Goal: Task Accomplishment & Management: Manage account settings

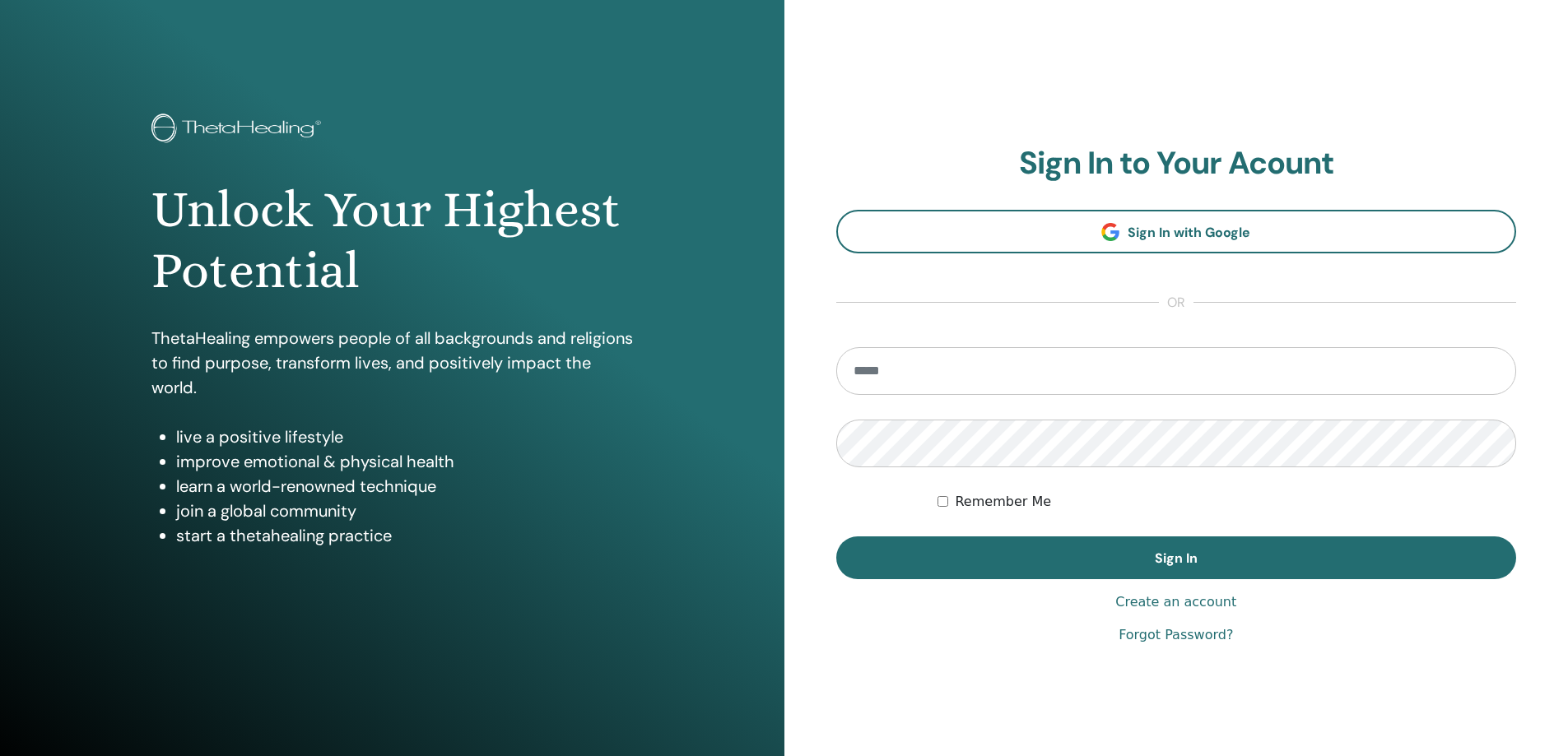
click at [922, 370] on input "email" at bounding box center [1176, 371] width 681 height 48
type input "**********"
click at [837, 536] on button "Sign In" at bounding box center [1176, 558] width 681 height 42
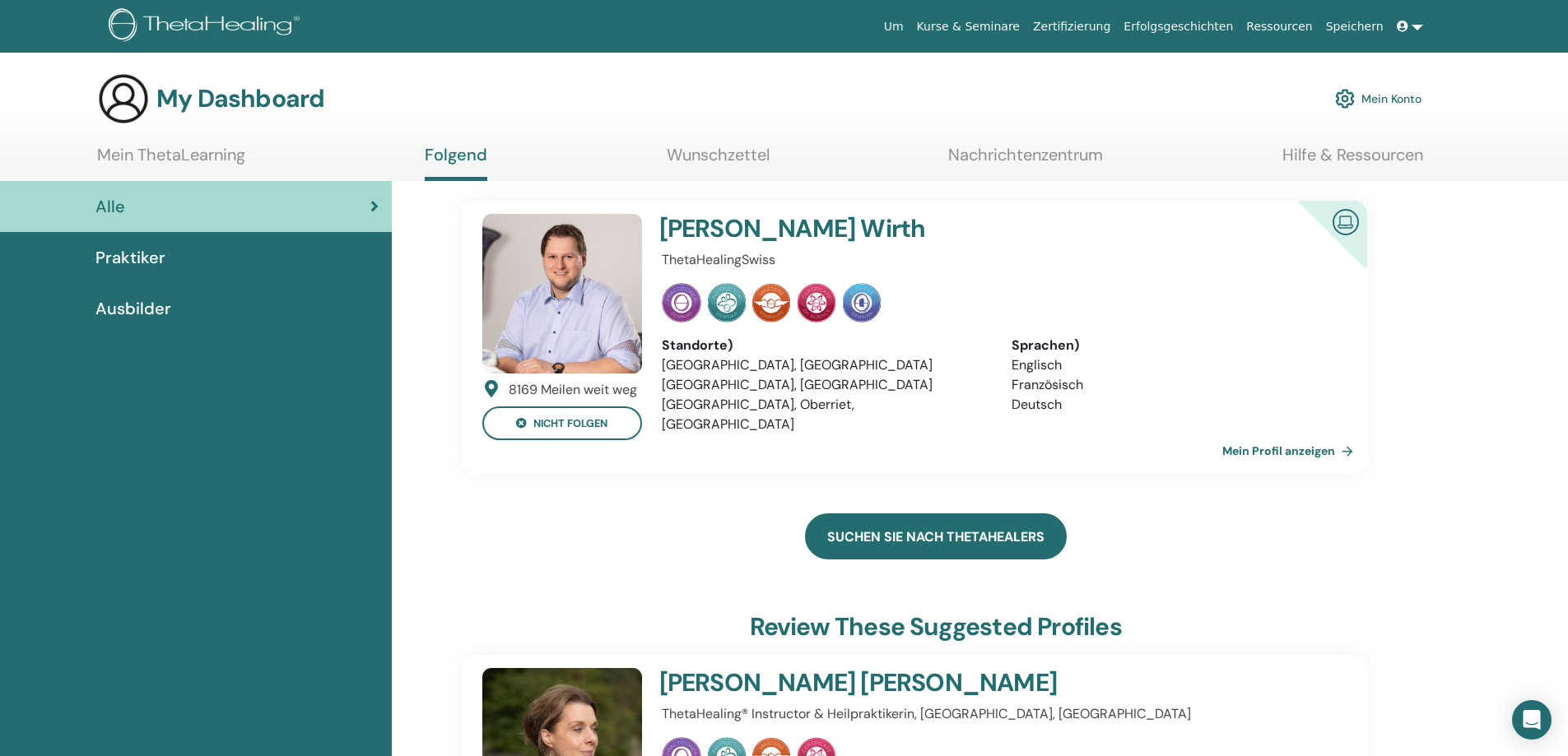
click at [910, 521] on link "Suchen Sie nach ThetaHealers" at bounding box center [935, 536] width 261 height 46
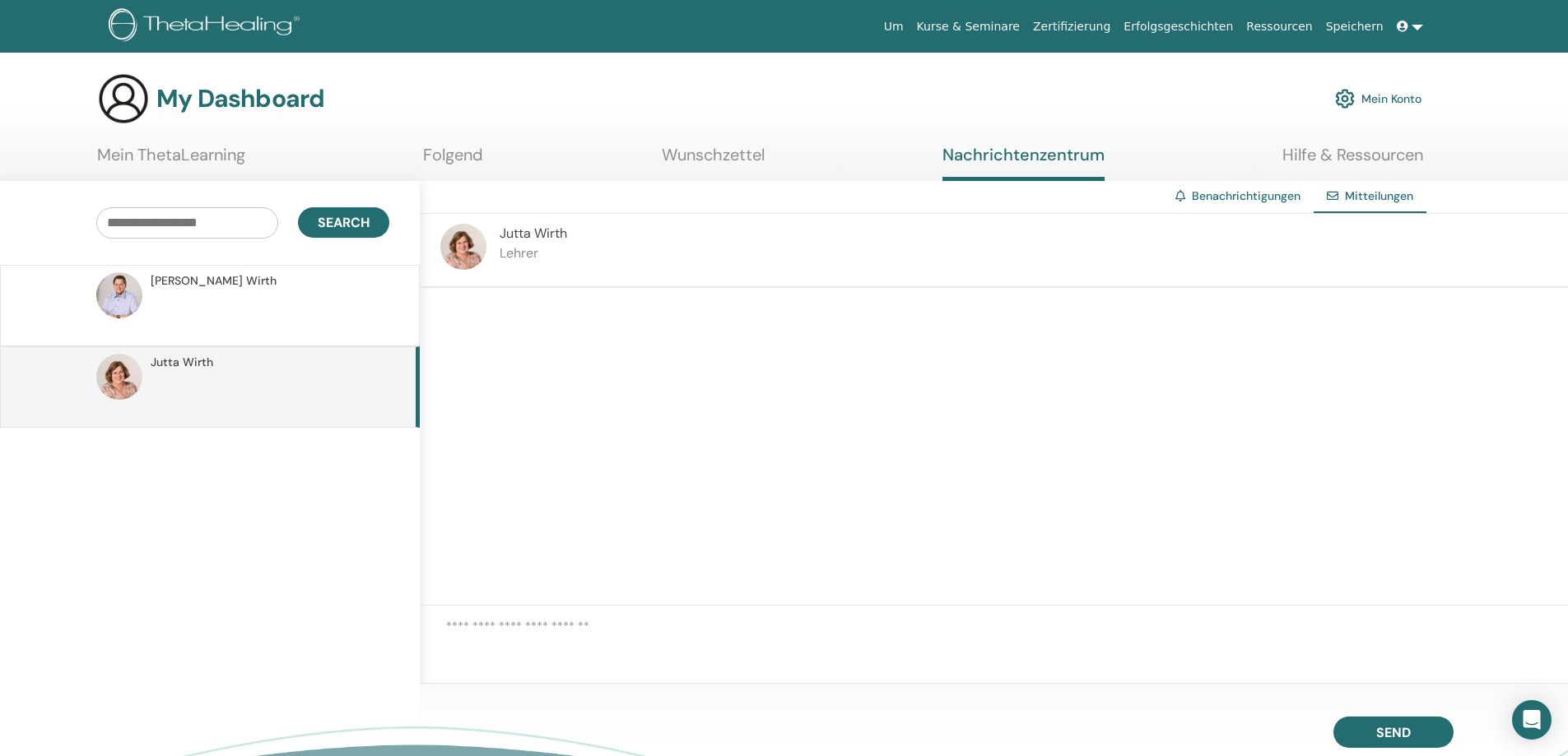
click at [706, 155] on link "Wunschzettel" at bounding box center [713, 161] width 103 height 32
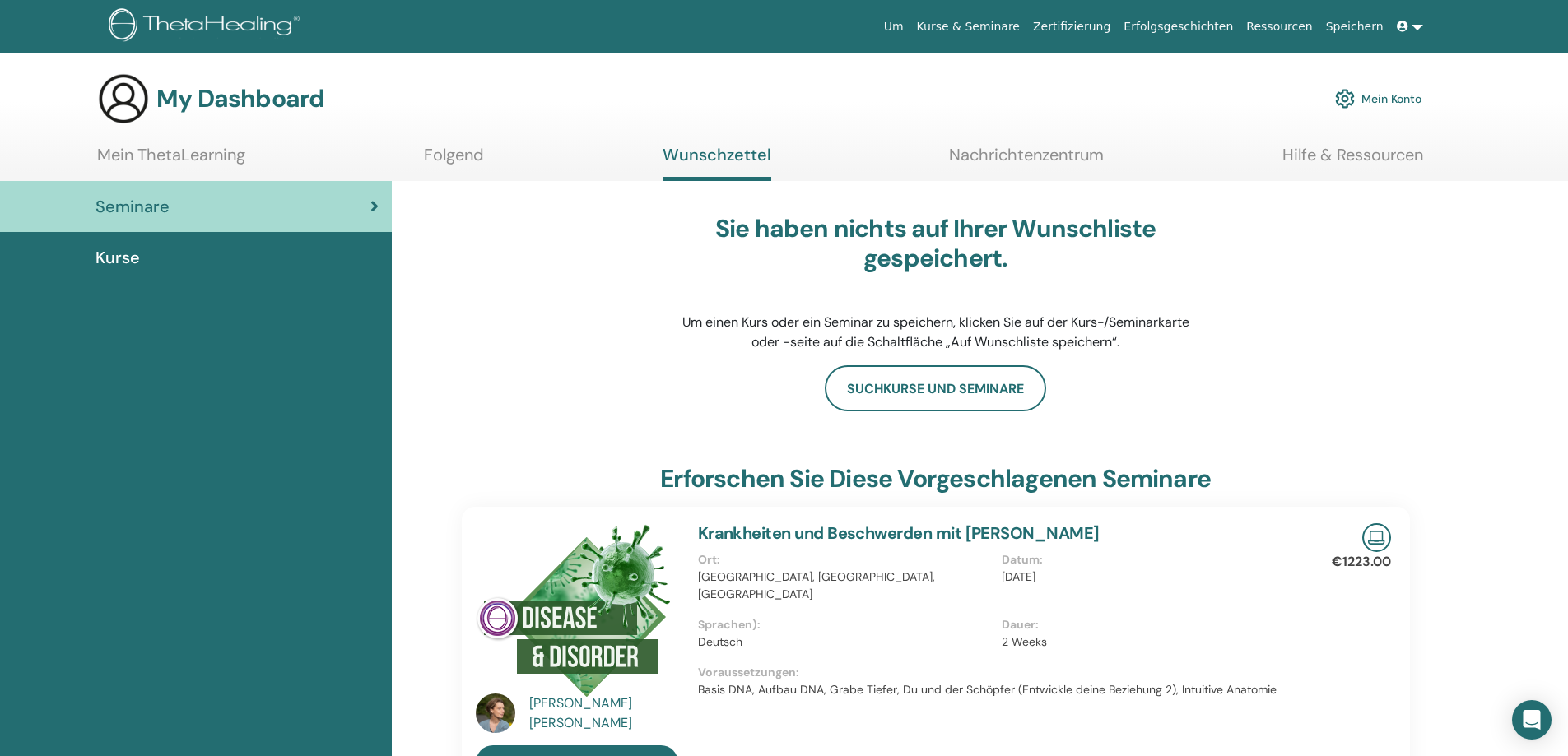
click at [132, 258] on span "Kurse" at bounding box center [117, 258] width 44 height 25
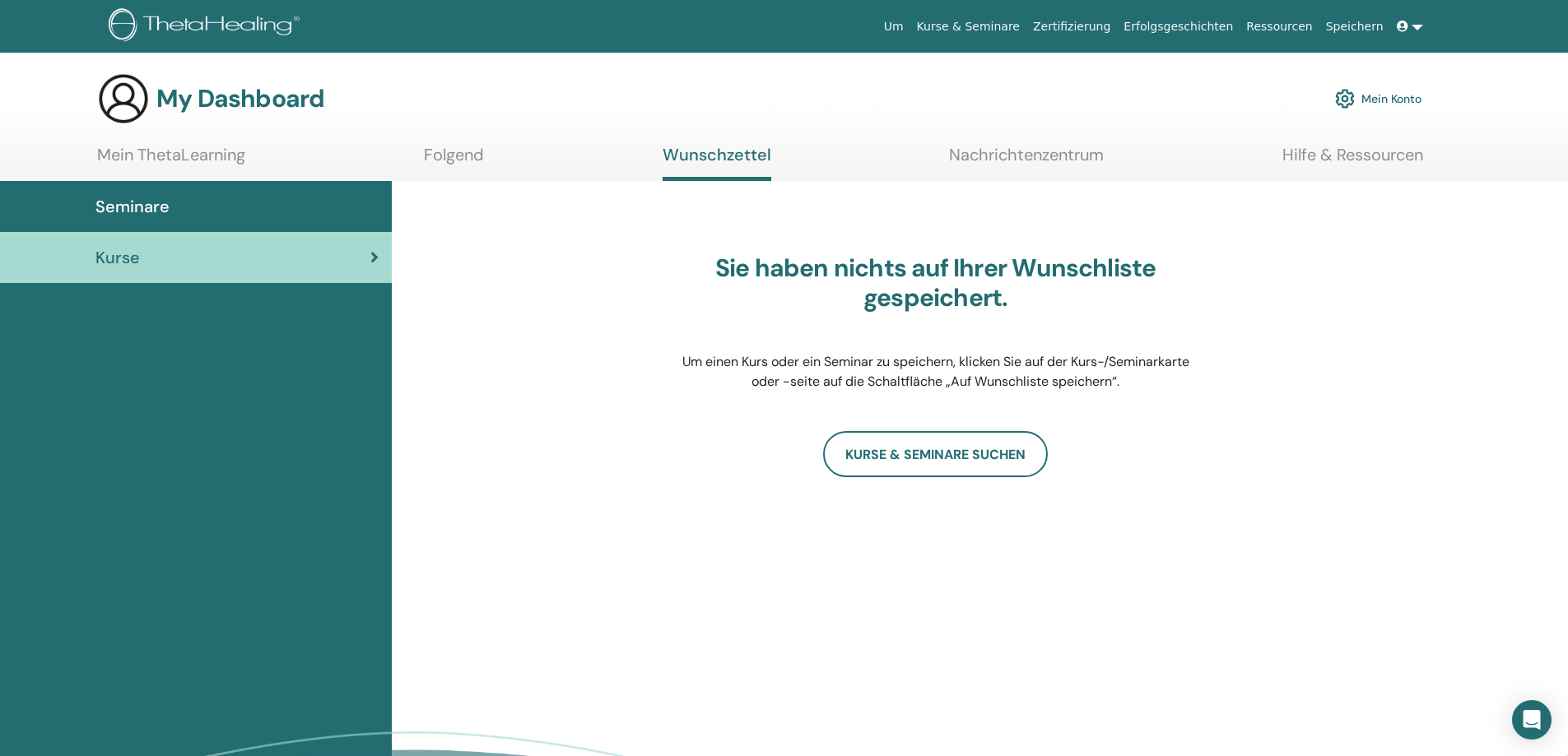
click at [173, 154] on link "Mein ThetaLearning" at bounding box center [171, 161] width 148 height 32
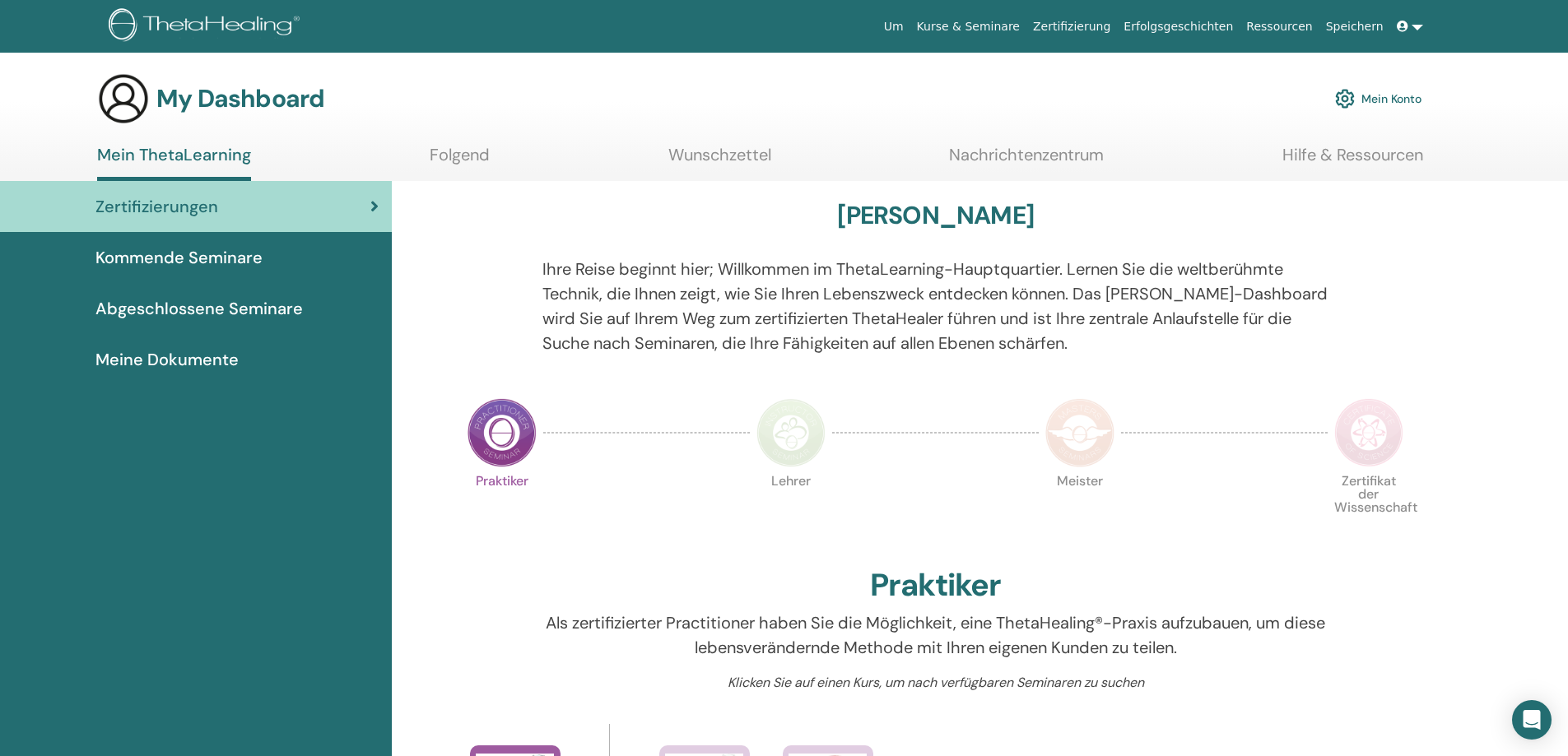
click at [911, 27] on link "Um" at bounding box center [894, 26] width 33 height 30
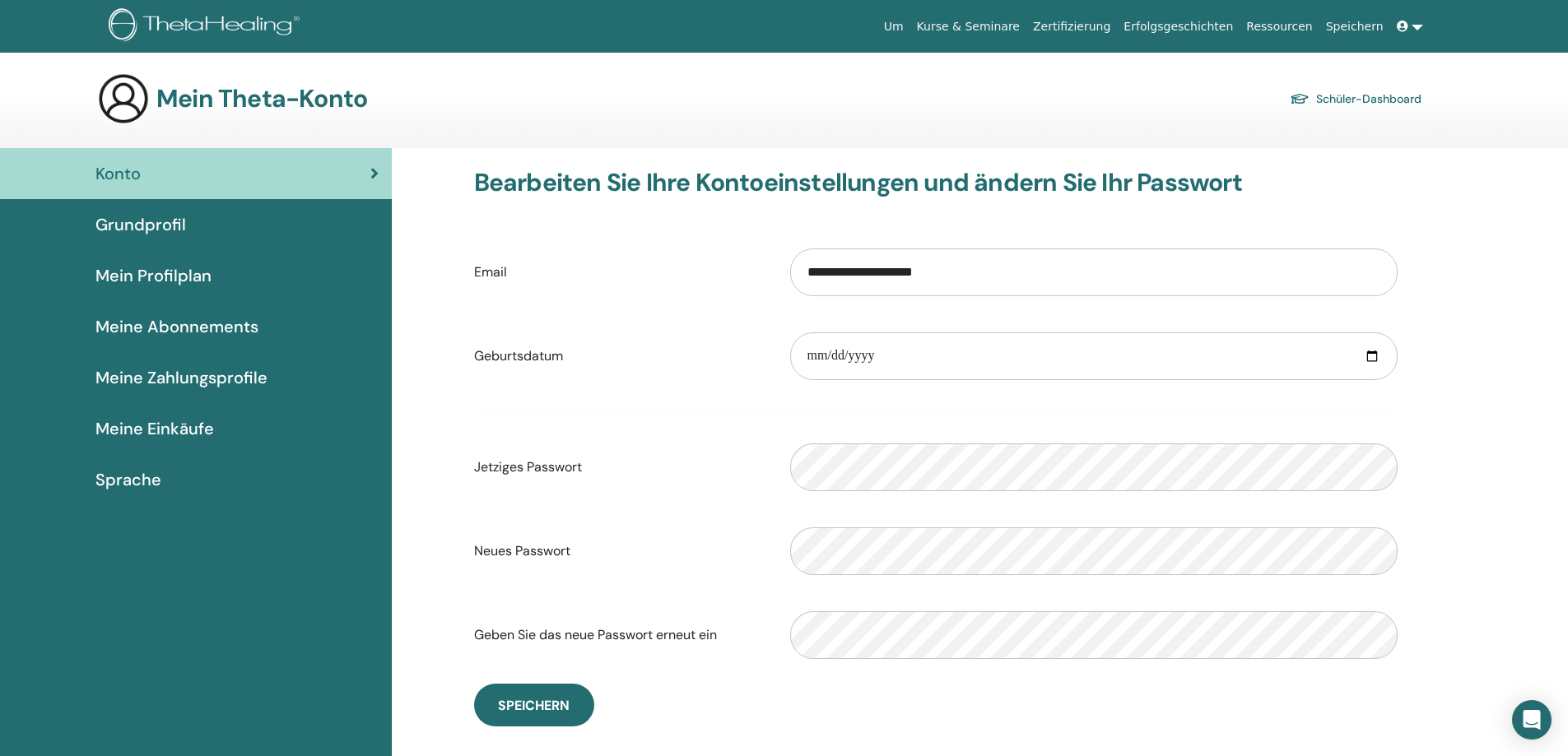
click at [127, 224] on span "Grundprofil" at bounding box center [140, 224] width 90 height 25
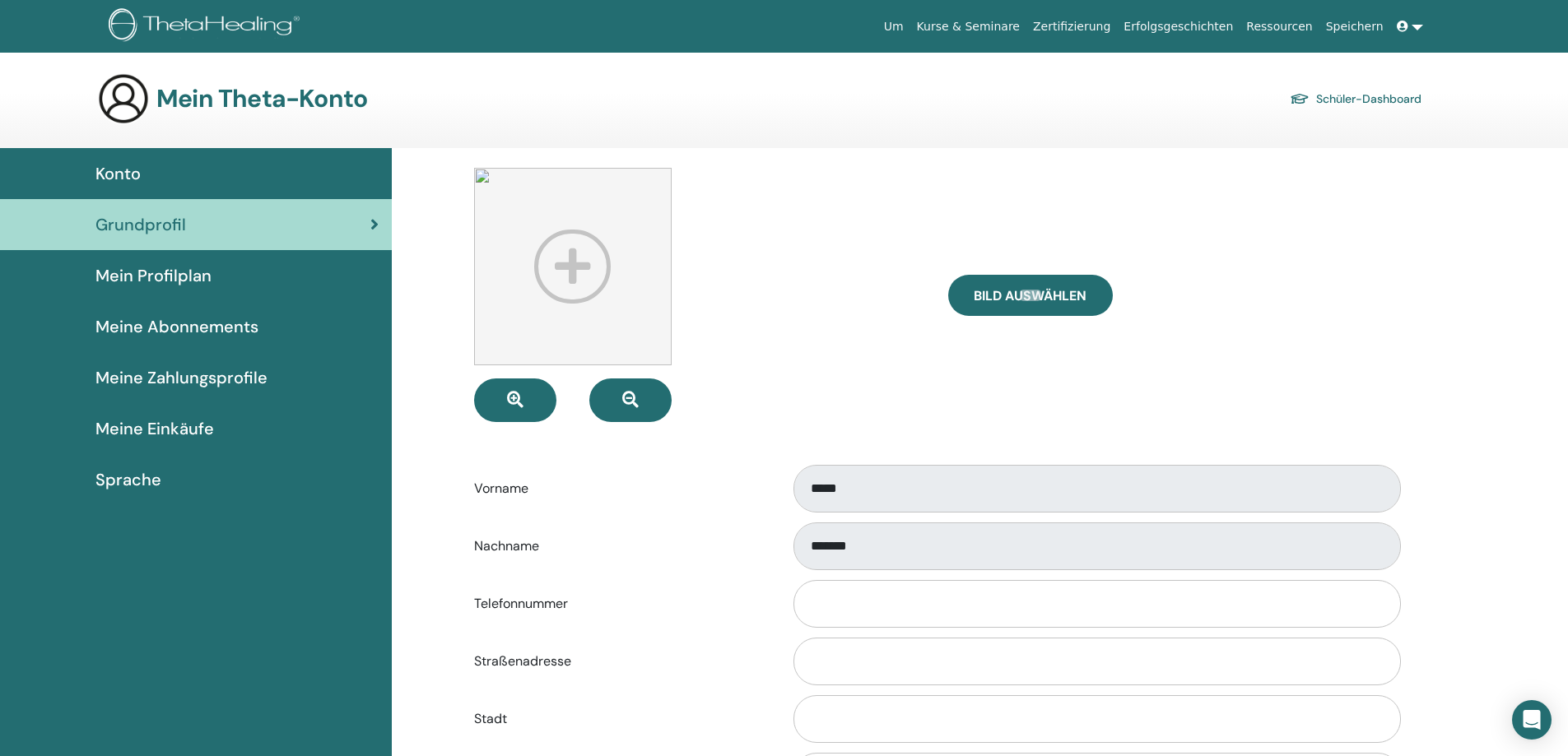
click at [155, 278] on span "Mein Profilplan" at bounding box center [153, 275] width 116 height 25
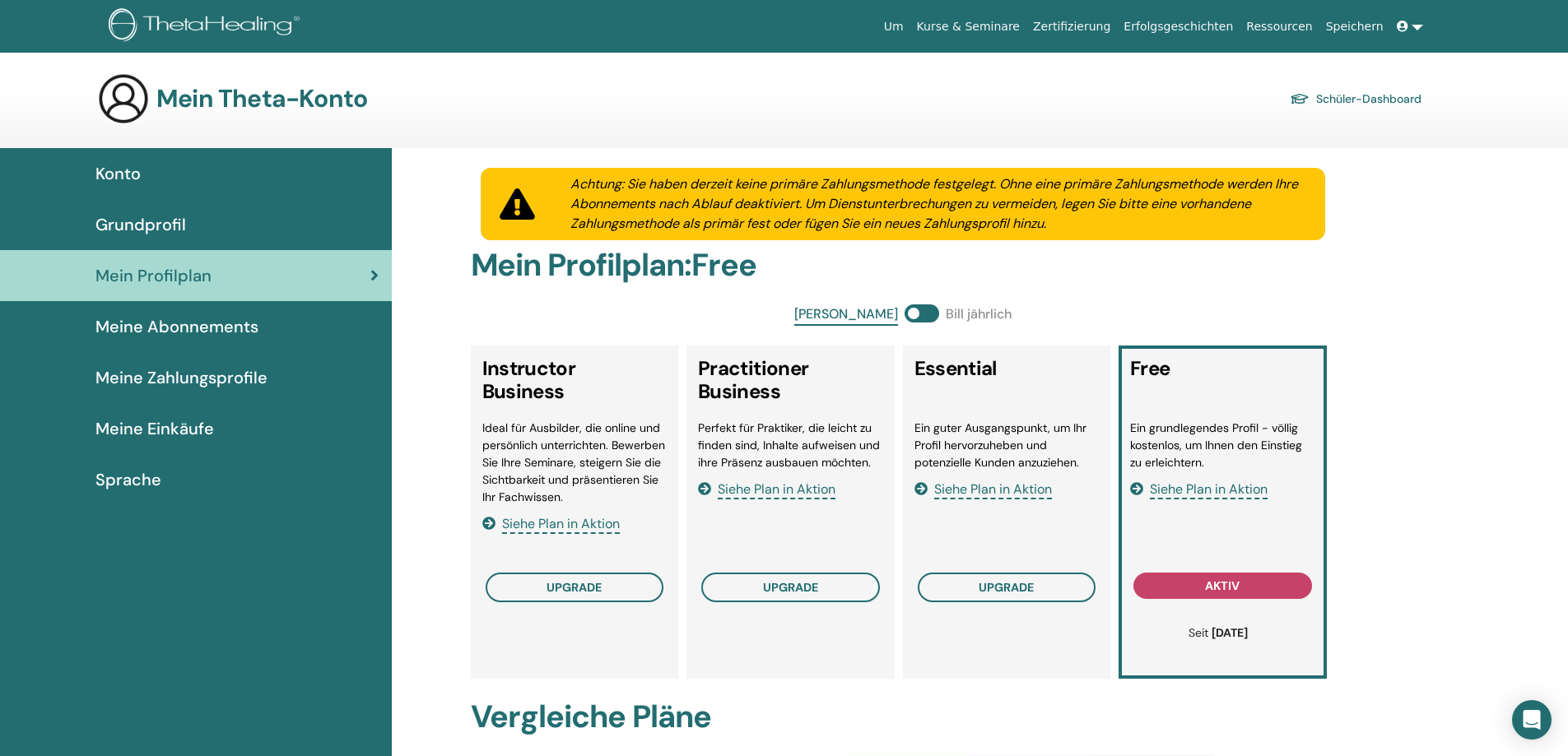
click at [195, 318] on span "Meine Abonnements" at bounding box center [176, 326] width 163 height 25
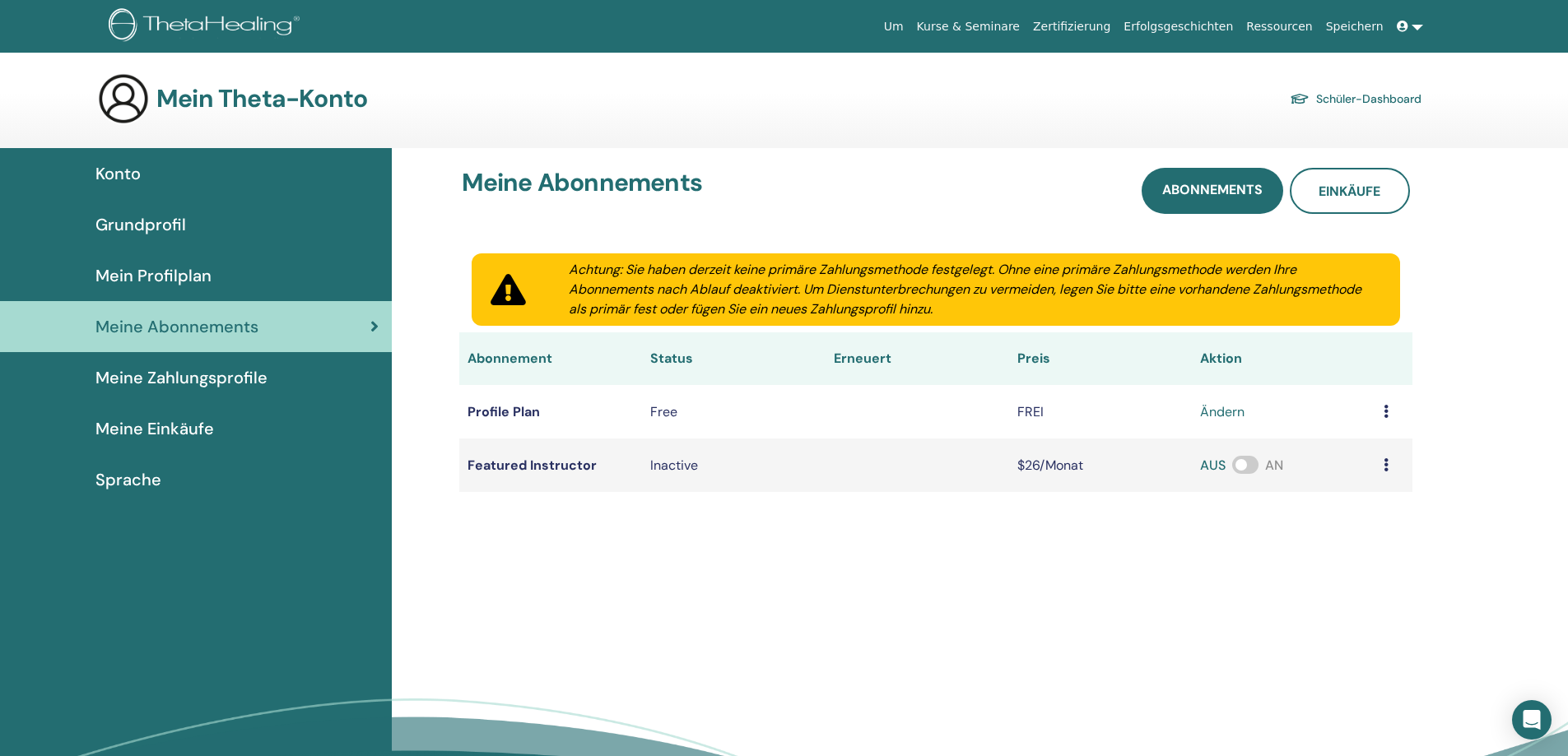
click at [140, 433] on span "Meine Einkäufe" at bounding box center [154, 428] width 118 height 25
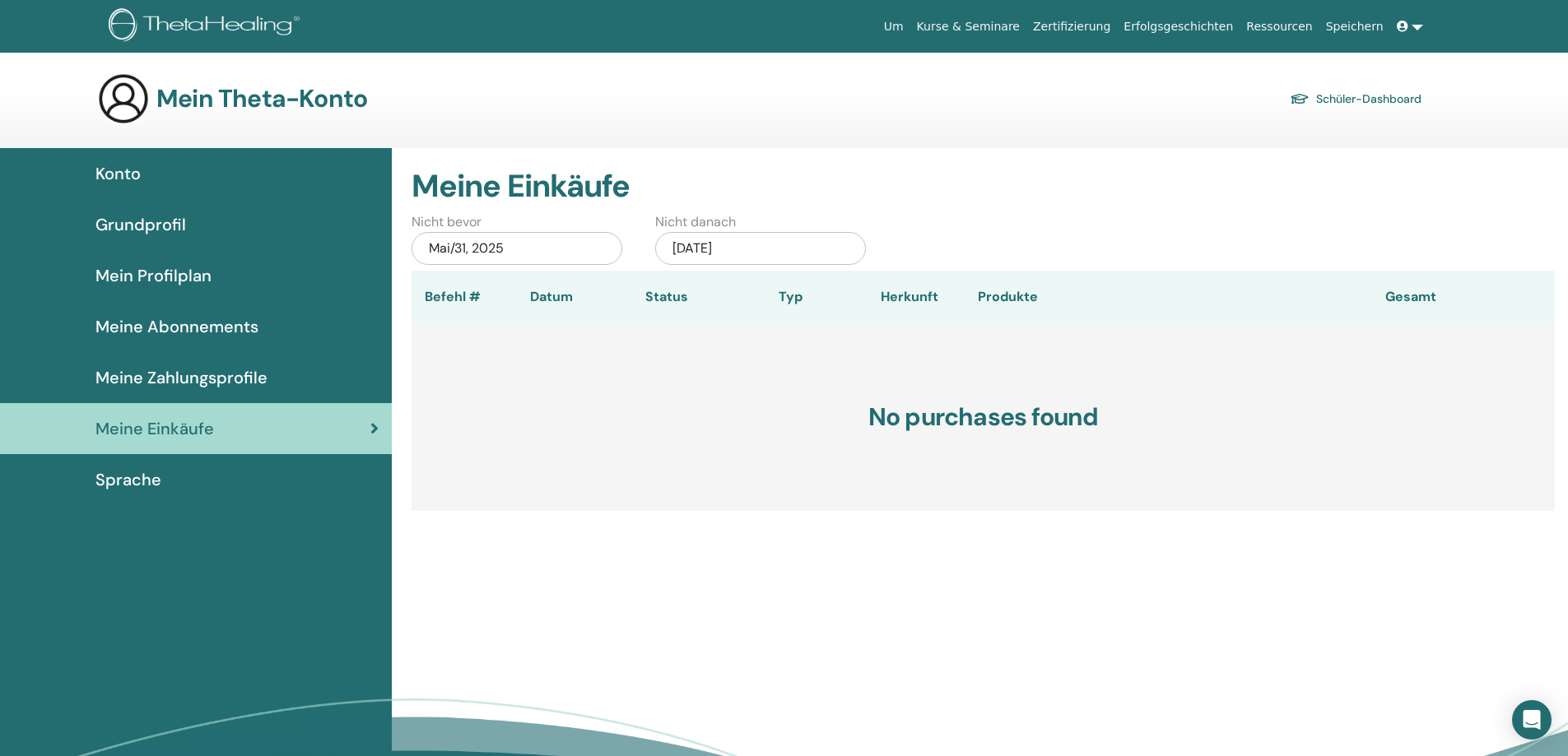
click at [117, 484] on span "Sprache" at bounding box center [127, 479] width 66 height 25
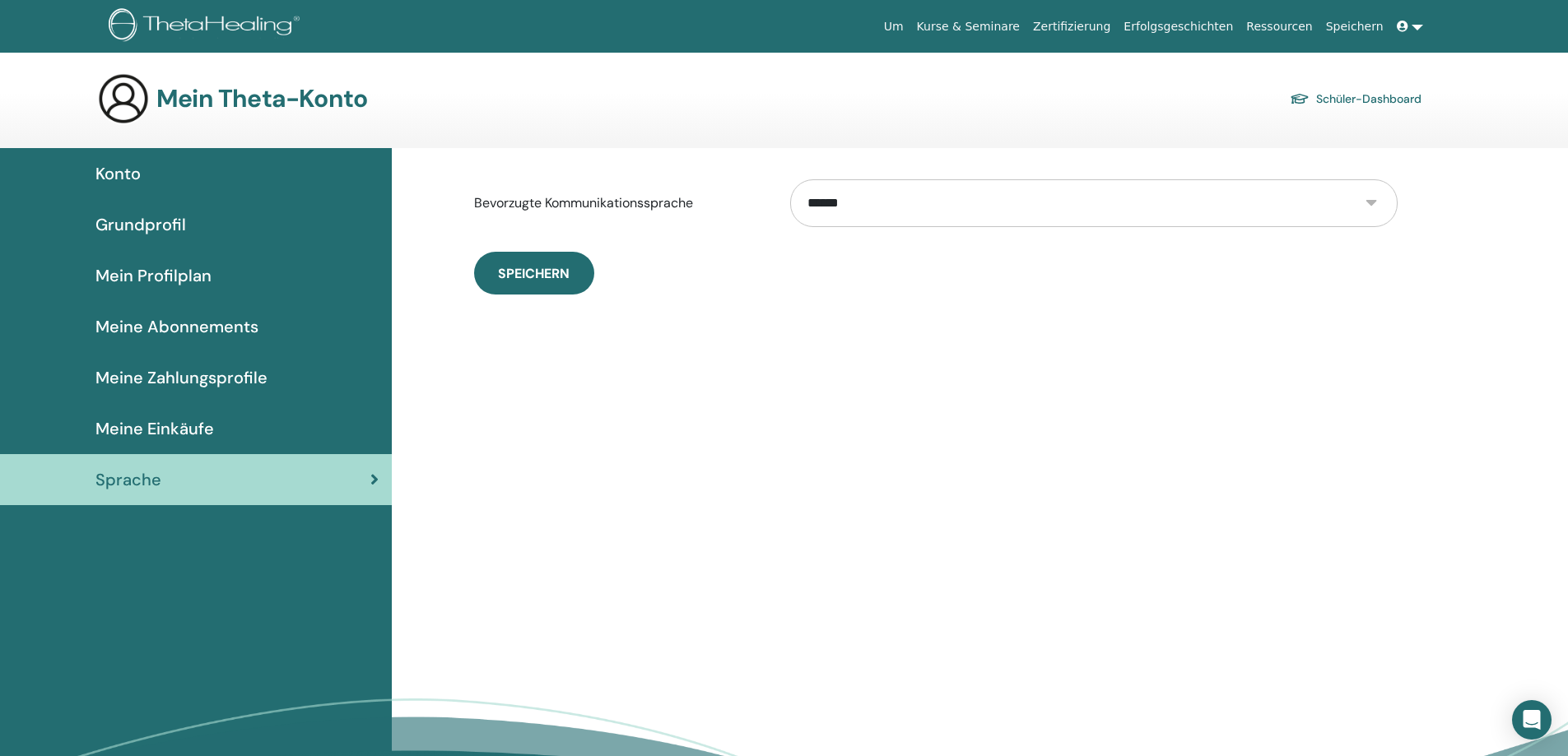
click at [1416, 27] on link at bounding box center [1409, 26] width 40 height 30
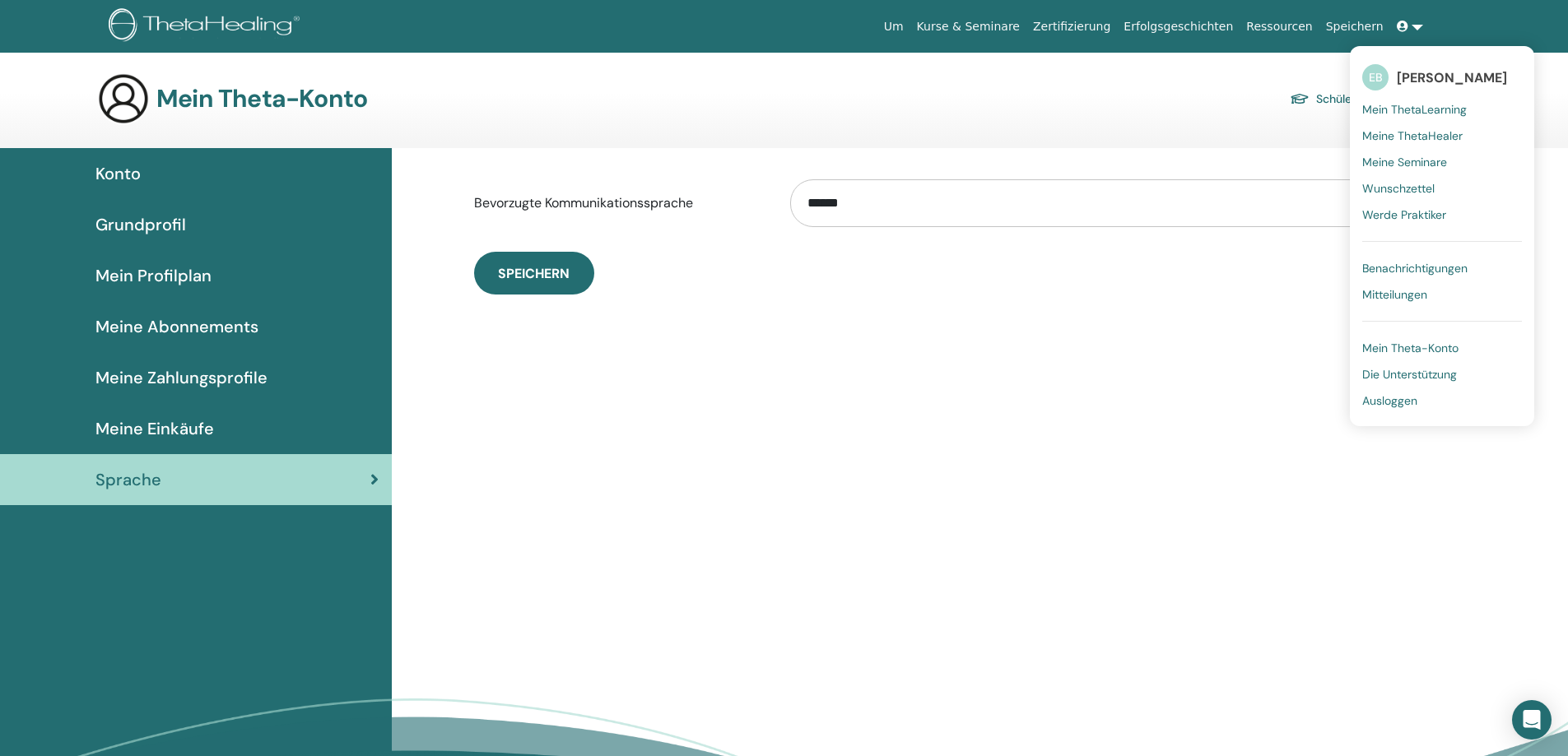
click at [1389, 400] on span "Ausloggen" at bounding box center [1390, 401] width 55 height 15
